Goal: Transaction & Acquisition: Purchase product/service

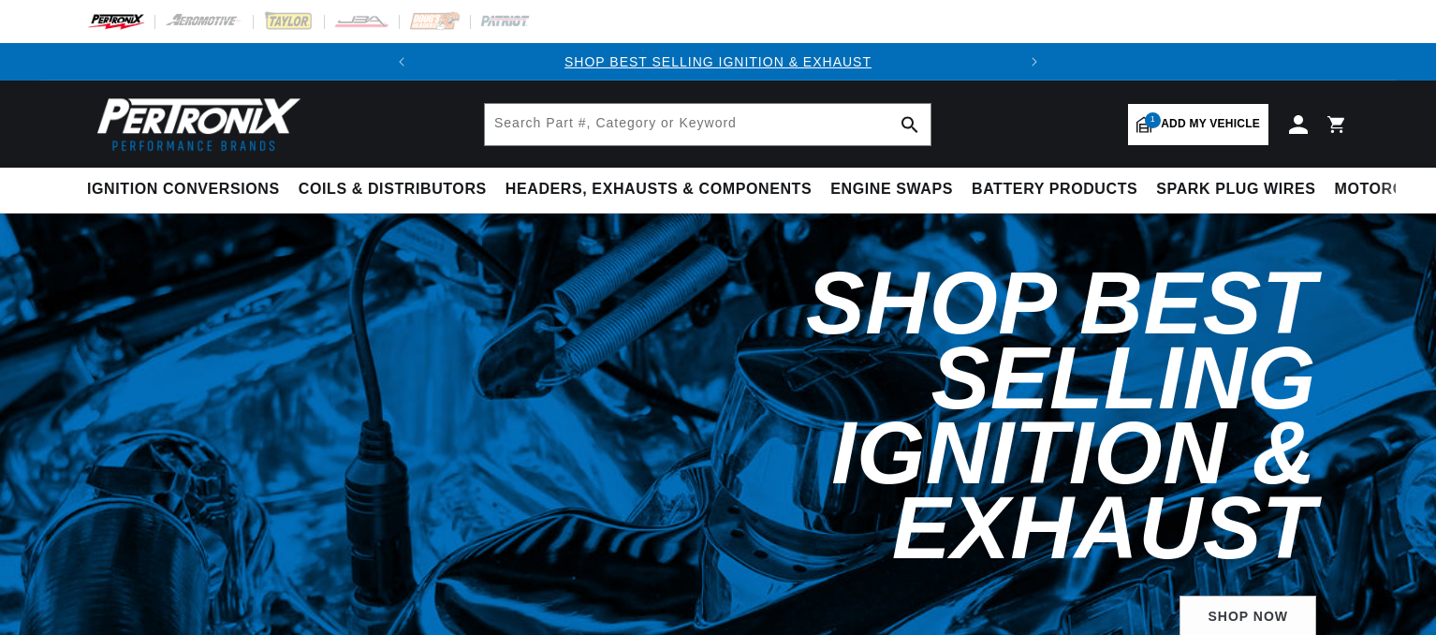
select select "1973"
select select "Ford"
select select "Mustang"
select select "351cid-5.8L"
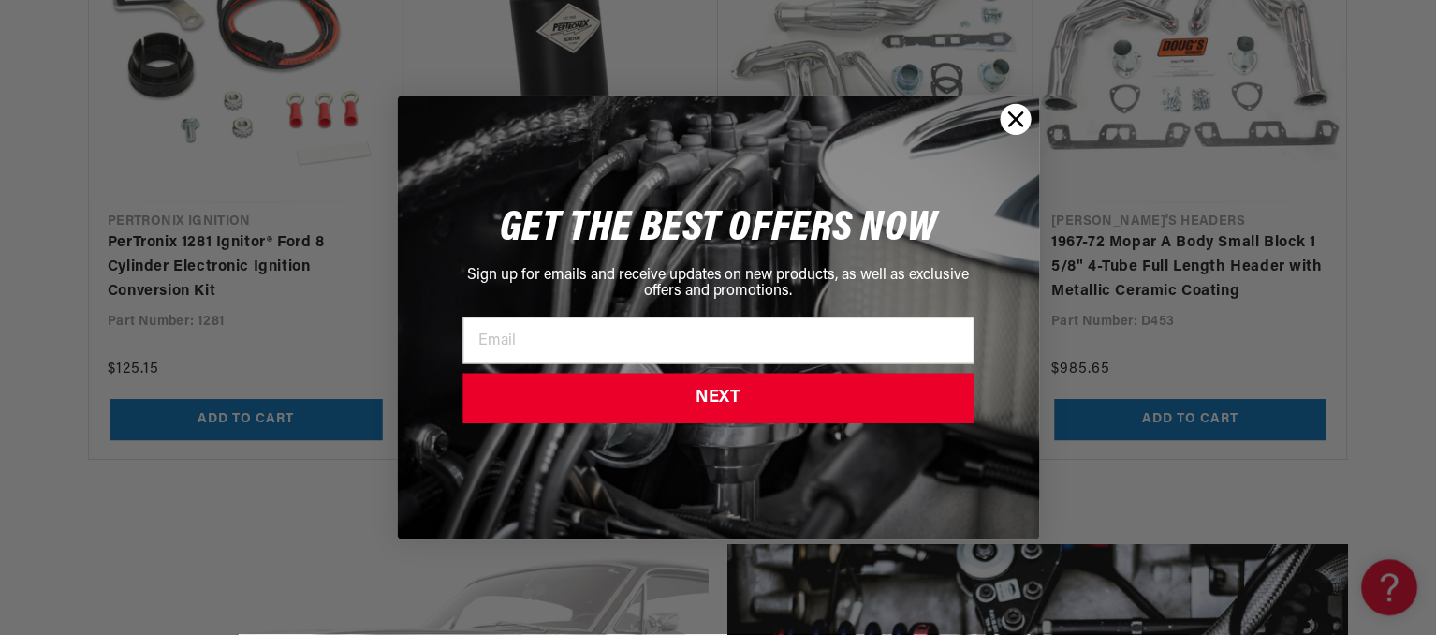
scroll to position [0, 567]
click at [1007, 119] on circle "Close dialog" at bounding box center [1016, 118] width 31 height 31
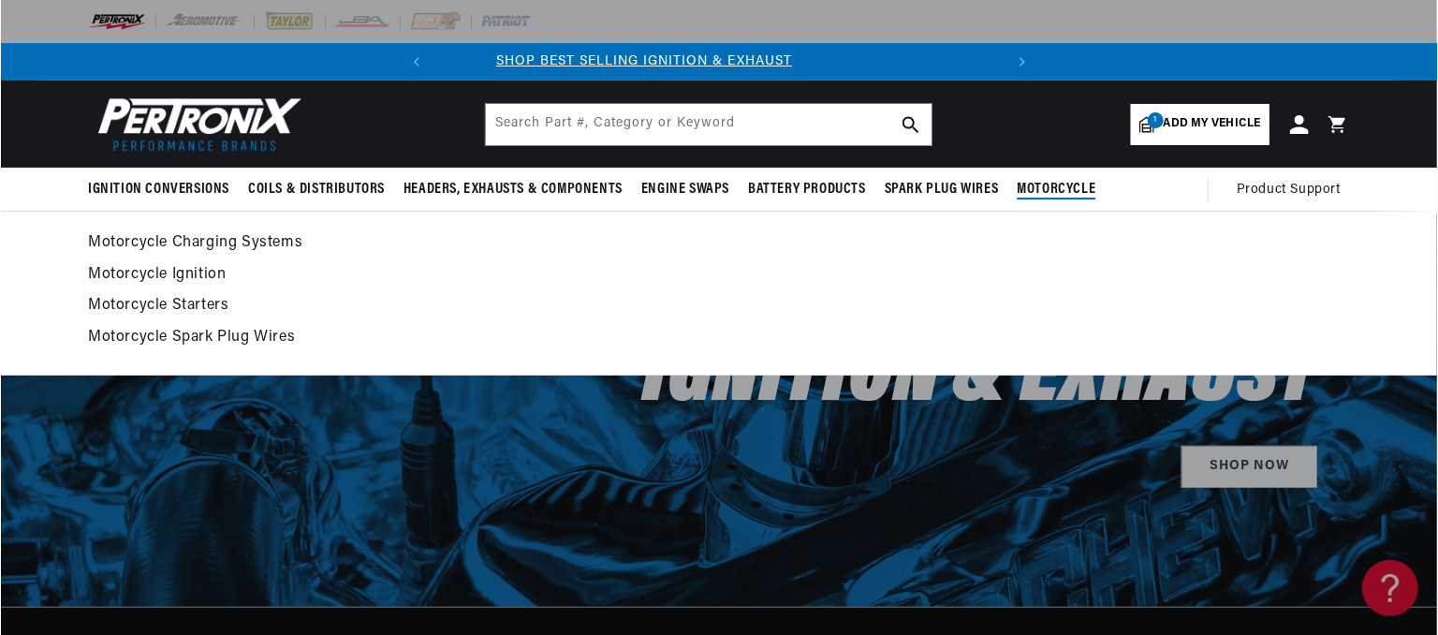
scroll to position [0, 0]
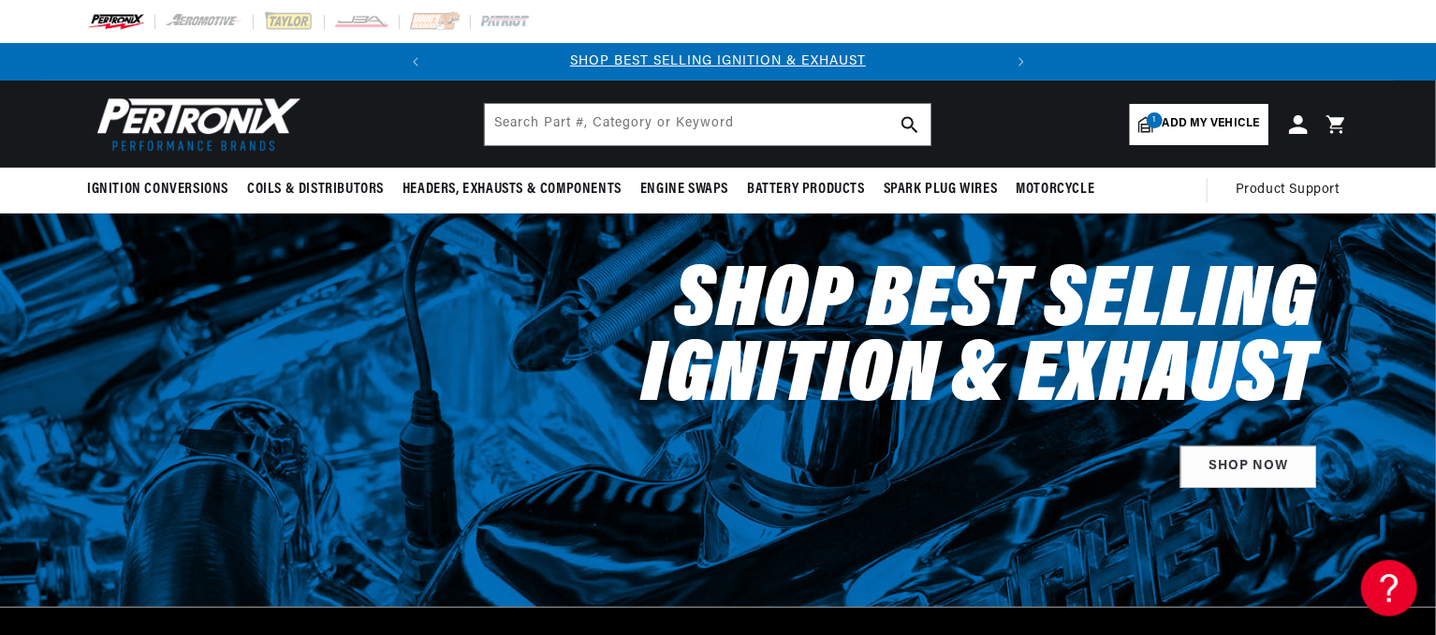
click at [1340, 118] on icon at bounding box center [1336, 124] width 18 height 18
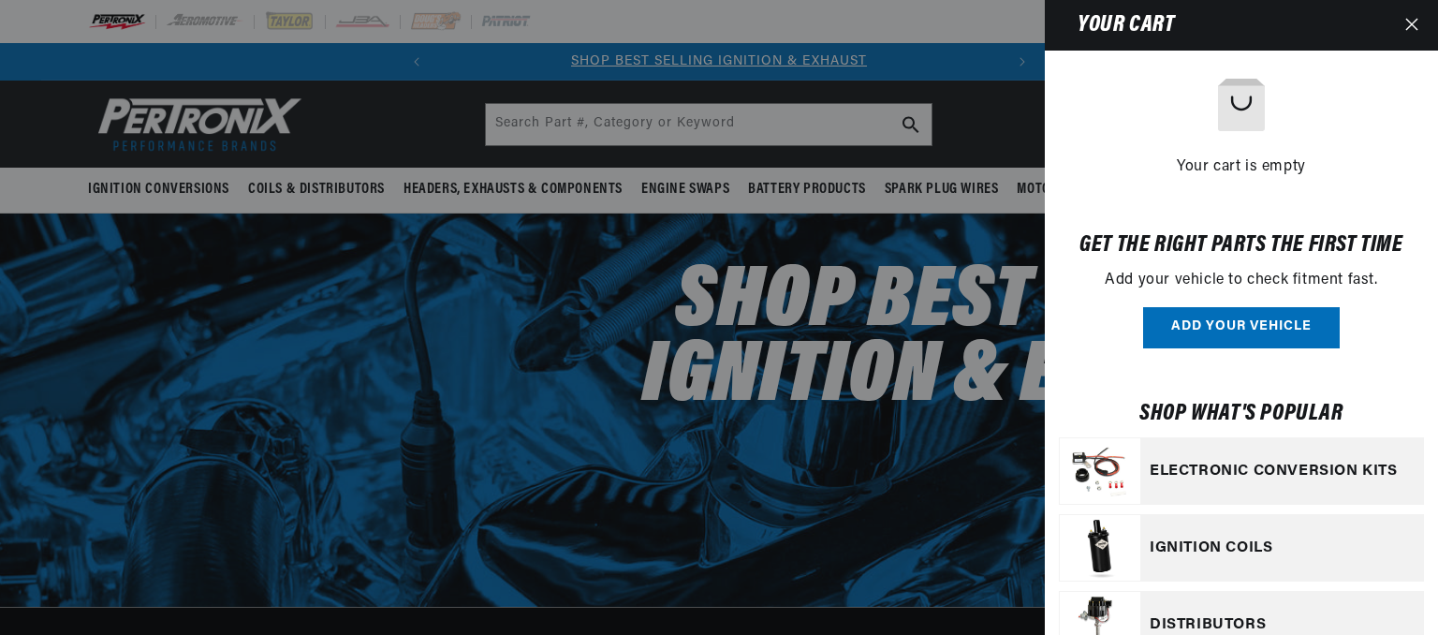
click at [1340, 118] on div "Your cart is empty" at bounding box center [1241, 129] width 365 height 100
click at [1415, 20] on icon "Close" at bounding box center [1411, 24] width 12 height 12
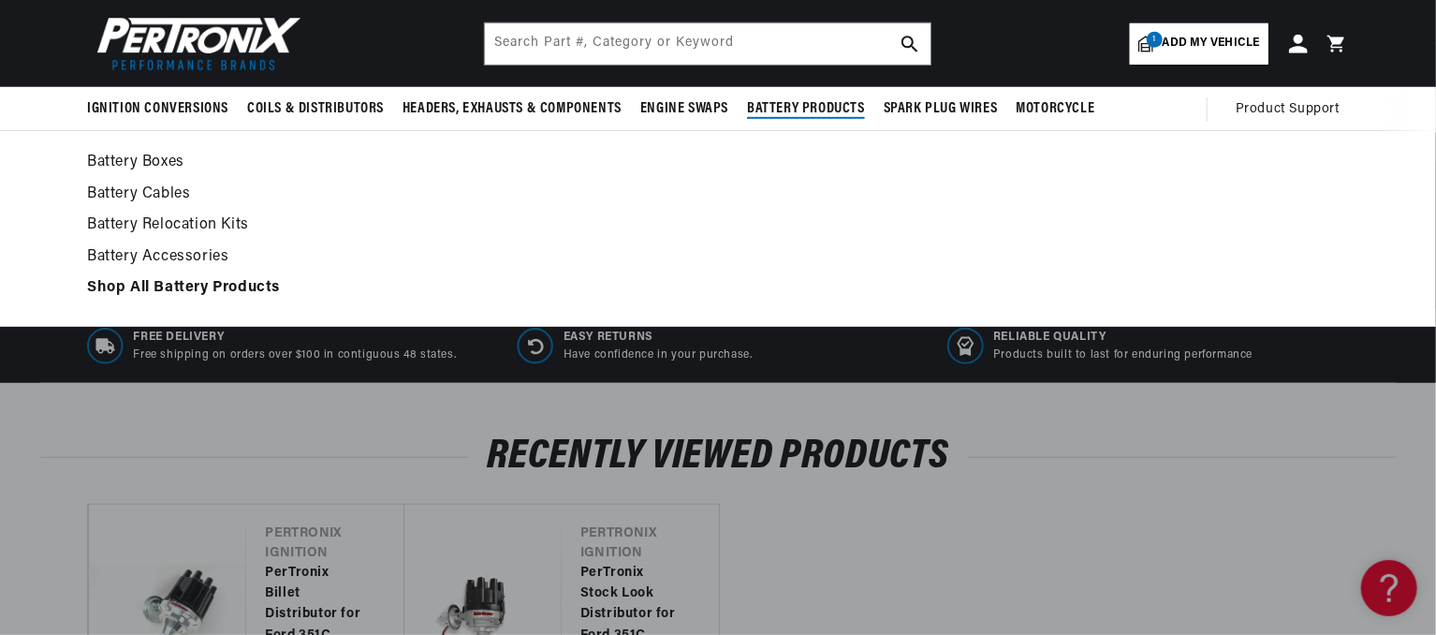
scroll to position [0, 0]
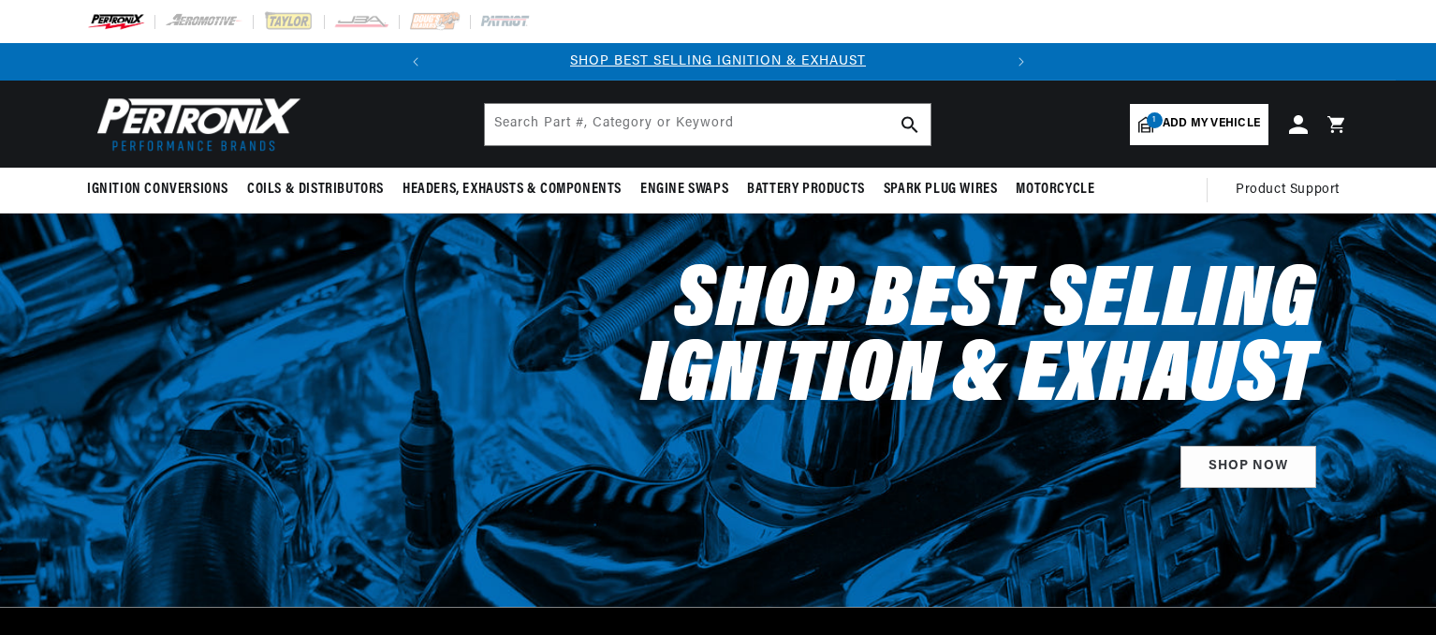
select select "1973"
select select "Ford"
select select "Mustang"
select select "351cid-5.8L"
